Goal: Navigation & Orientation: Understand site structure

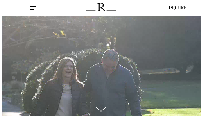
scroll to position [5, 6]
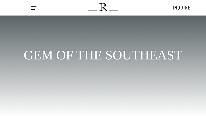
scroll to position [7, 0]
